Goal: Information Seeking & Learning: Learn about a topic

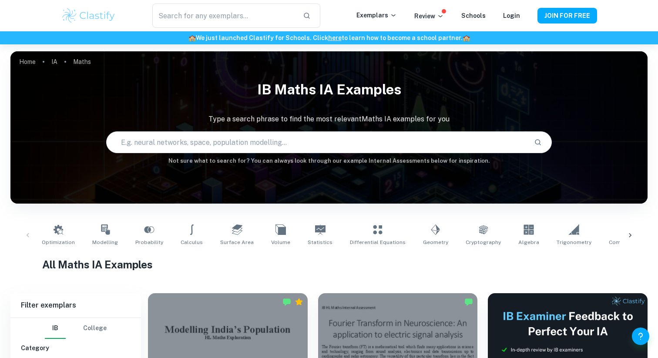
click at [272, 143] on input "text" at bounding box center [317, 142] width 421 height 24
click at [397, 17] on icon at bounding box center [393, 15] width 7 height 7
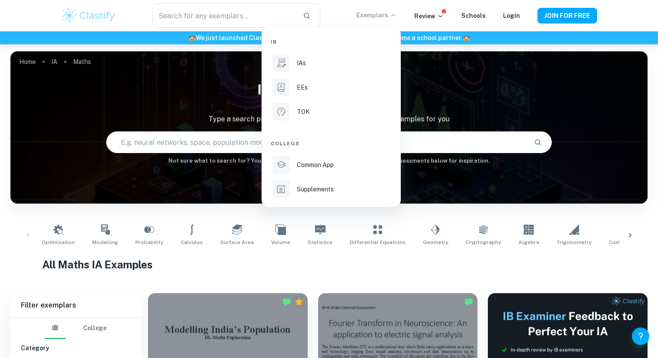
click at [432, 16] on div at bounding box center [329, 179] width 658 height 358
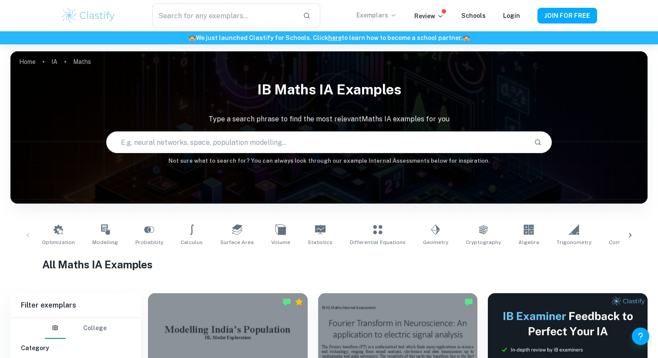
click at [441, 19] on icon at bounding box center [440, 16] width 7 height 7
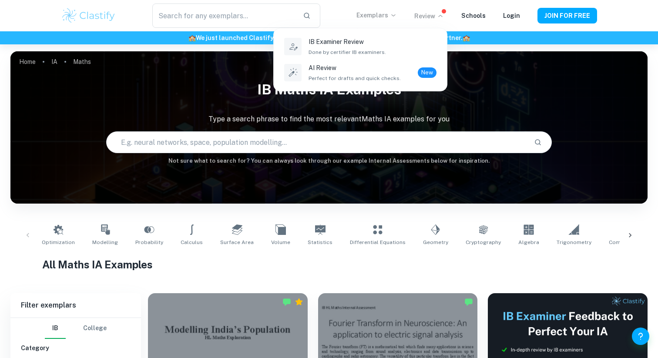
click at [441, 18] on div at bounding box center [329, 179] width 658 height 358
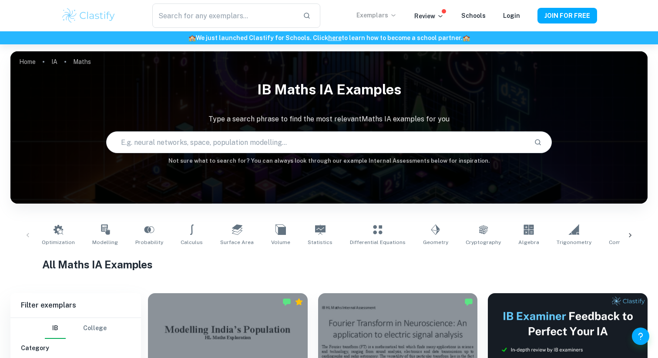
click at [441, 18] on icon at bounding box center [440, 16] width 7 height 7
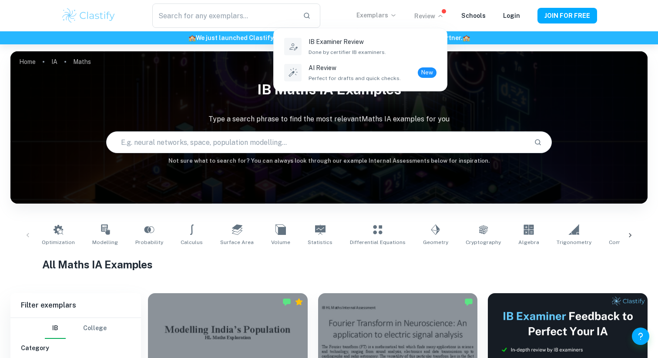
click at [441, 18] on div at bounding box center [329, 179] width 658 height 358
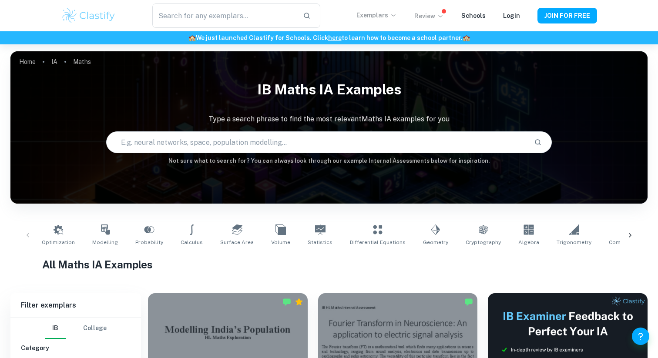
click at [440, 18] on p "Review" at bounding box center [429, 16] width 30 height 10
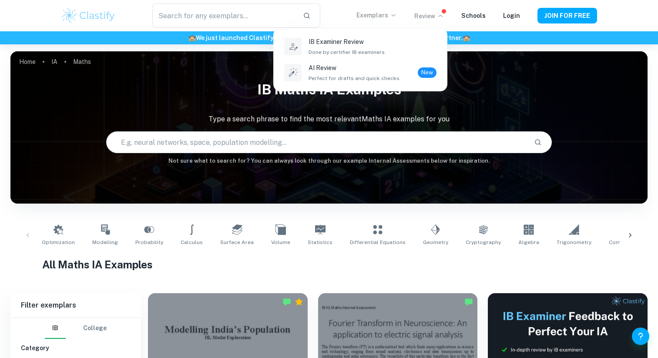
click at [392, 20] on div at bounding box center [329, 179] width 658 height 358
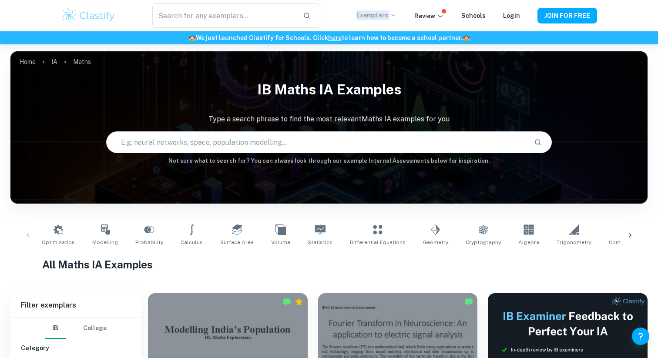
click at [392, 20] on div "Exemplars" at bounding box center [385, 15] width 58 height 10
click at [392, 18] on p "Exemplars" at bounding box center [376, 15] width 40 height 10
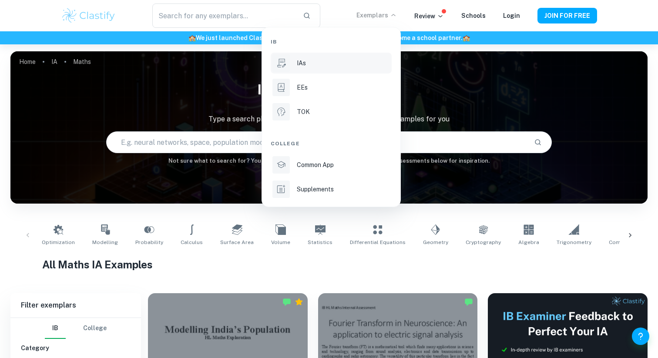
click at [336, 58] on li "IAs" at bounding box center [331, 63] width 121 height 21
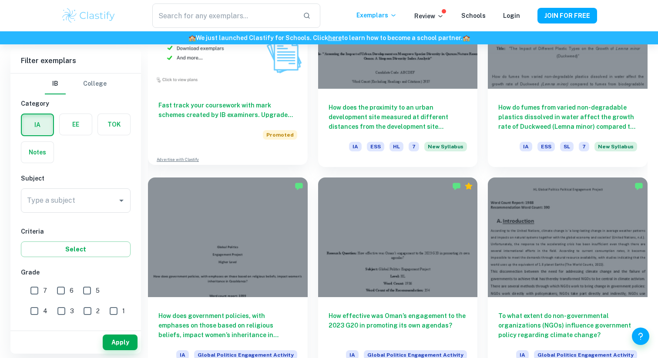
scroll to position [738, 0]
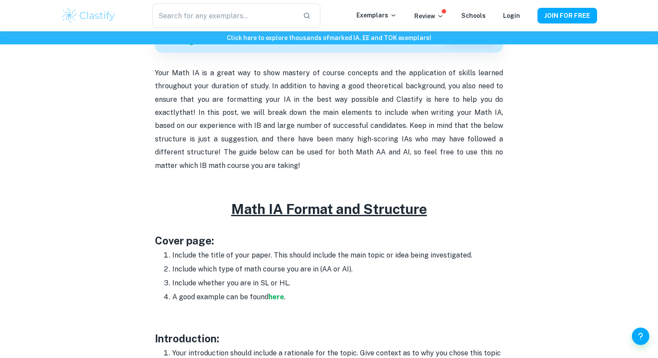
scroll to position [312, 0]
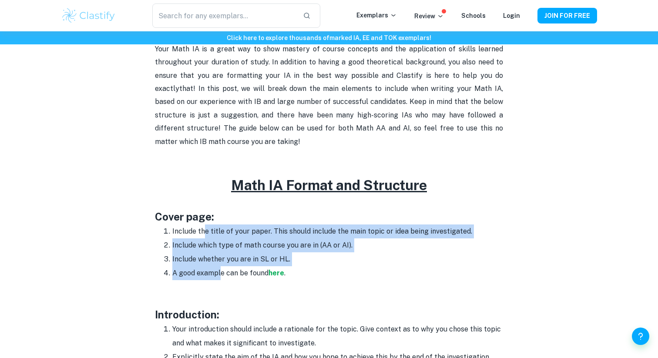
drag, startPoint x: 203, startPoint y: 235, endPoint x: 222, endPoint y: 271, distance: 41.3
click at [222, 271] on ol "Include the title of your paper. This should include the main topic or idea bei…" at bounding box center [329, 252] width 348 height 56
click at [222, 271] on li "A good example can be found here ." at bounding box center [337, 273] width 331 height 14
drag, startPoint x: 224, startPoint y: 275, endPoint x: 211, endPoint y: 235, distance: 42.2
click at [211, 235] on ol "Include the title of your paper. This should include the main topic or idea bei…" at bounding box center [329, 252] width 348 height 56
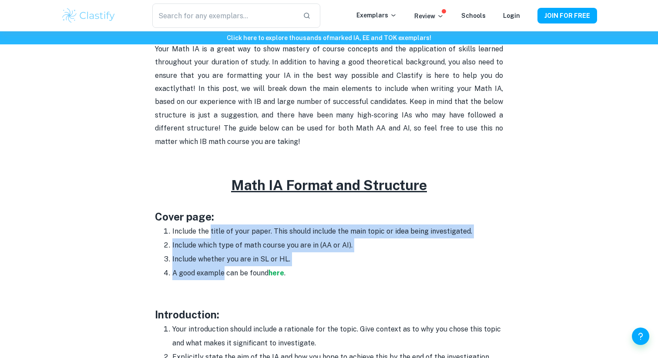
click at [211, 235] on li "Include the title of your paper. This should include the main topic or idea bei…" at bounding box center [337, 231] width 331 height 14
drag, startPoint x: 210, startPoint y: 231, endPoint x: 223, endPoint y: 273, distance: 43.3
click at [223, 273] on ol "Include the title of your paper. This should include the main topic or idea bei…" at bounding box center [329, 252] width 348 height 56
click at [223, 273] on li "A good example can be found here ." at bounding box center [337, 273] width 331 height 14
drag, startPoint x: 223, startPoint y: 273, endPoint x: 208, endPoint y: 223, distance: 52.4
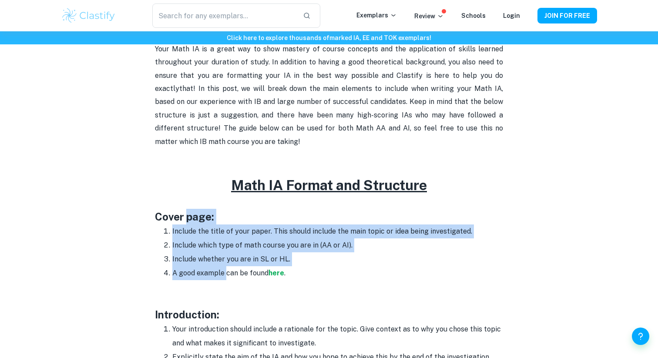
click at [208, 223] on h3 "Cover page:" at bounding box center [329, 217] width 348 height 16
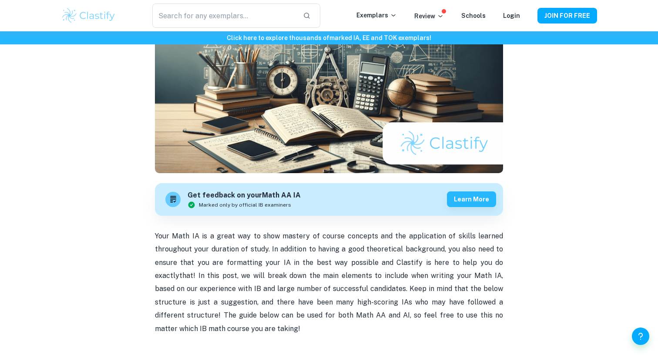
scroll to position [122, 0]
